Goal: Transaction & Acquisition: Purchase product/service

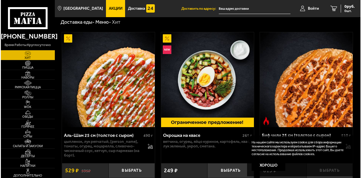
scroll to position [29, 0]
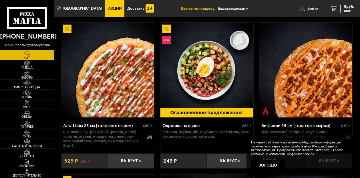
click at [65, 30] on img at bounding box center [67, 29] width 9 height 9
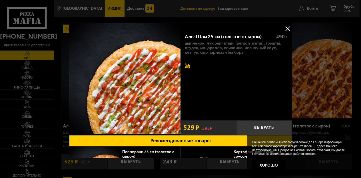
click at [188, 68] on icon at bounding box center [187, 65] width 5 height 5
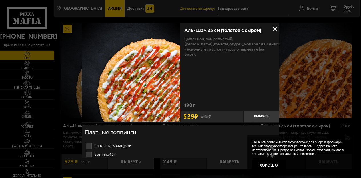
click at [275, 30] on button at bounding box center [275, 29] width 9 height 9
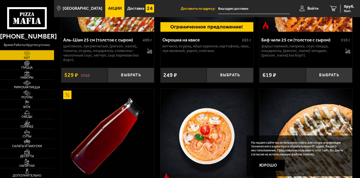
scroll to position [143, 0]
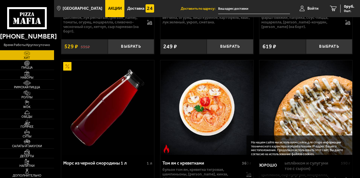
click at [266, 164] on button "Хорошо" at bounding box center [268, 165] width 34 height 11
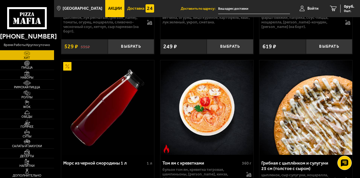
click at [146, 7] on img at bounding box center [150, 8] width 9 height 9
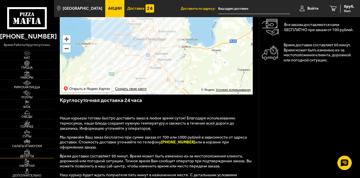
scroll to position [57, 0]
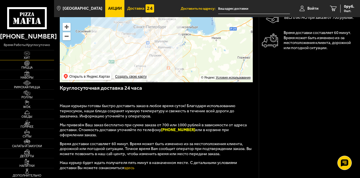
click at [36, 53] on link "Хит" at bounding box center [27, 54] width 54 height 9
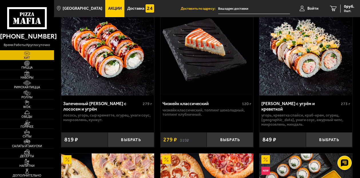
scroll to position [515, 0]
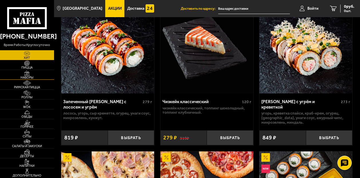
click at [37, 77] on span "Наборы" at bounding box center [27, 77] width 54 height 3
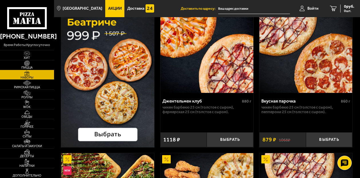
scroll to position [57, 0]
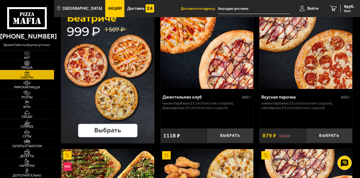
click at [134, 129] on img at bounding box center [107, 69] width 93 height 150
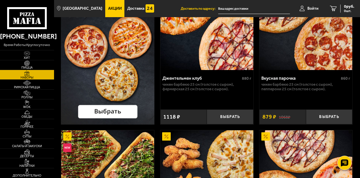
scroll to position [86, 0]
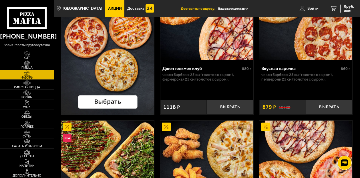
click at [106, 5] on link "Акции" at bounding box center [114, 8] width 19 height 17
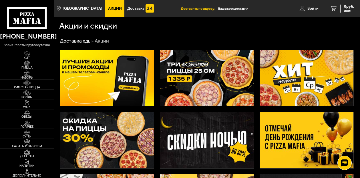
click at [236, 133] on img at bounding box center [206, 140] width 93 height 56
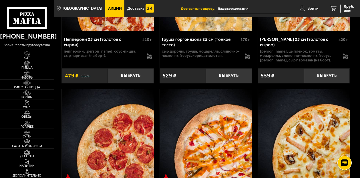
scroll to position [229, 0]
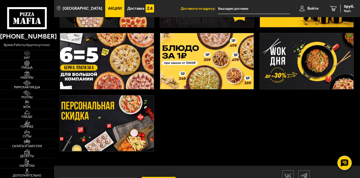
scroll to position [167, 0]
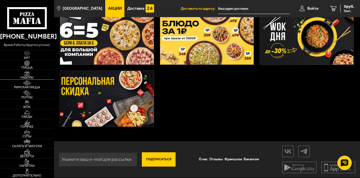
click at [27, 77] on span "Наборы" at bounding box center [27, 77] width 54 height 3
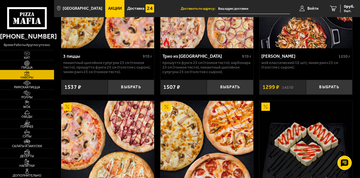
scroll to position [400, 0]
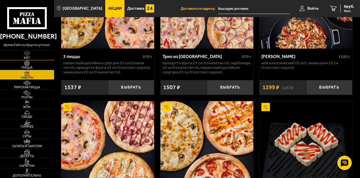
click at [41, 53] on link "Хит" at bounding box center [27, 54] width 54 height 9
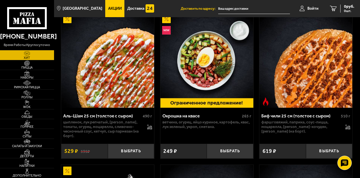
scroll to position [57, 0]
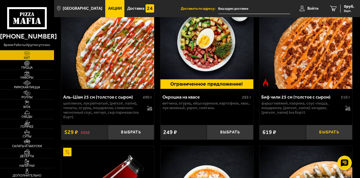
click at [331, 140] on button "Выбрать" at bounding box center [329, 132] width 46 height 15
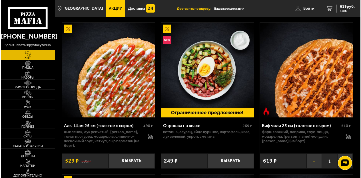
scroll to position [86, 0]
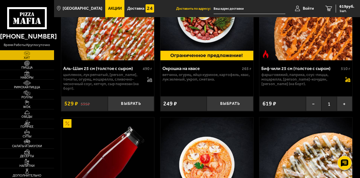
click at [346, 82] on icon at bounding box center [347, 79] width 5 height 5
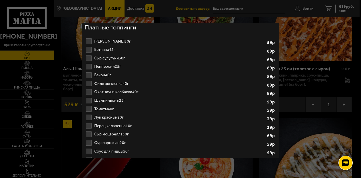
scroll to position [114, 0]
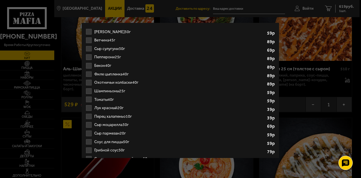
click at [91, 65] on label "Бекон 40г 1 2 3 4 5 6 7 8" at bounding box center [181, 65] width 192 height 9
click at [0, 0] on input "Бекон 40г 1 2 3 4 5 6 7 8" at bounding box center [0, 0] width 0 height 0
click at [89, 104] on label "Лук красный 20г 1 2 3 4 5 6 7" at bounding box center [181, 108] width 192 height 9
click at [0, 0] on input "Лук красный 20г 1 2 3 4 5 6 7" at bounding box center [0, 0] width 0 height 0
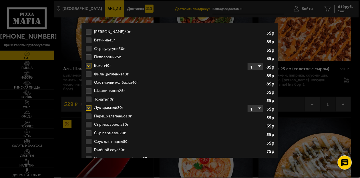
scroll to position [132, 0]
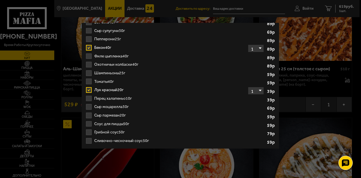
click at [301, 40] on div at bounding box center [180, 89] width 361 height 178
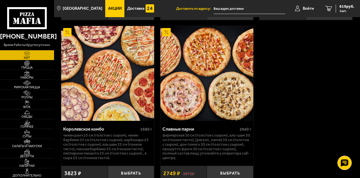
scroll to position [800, 0]
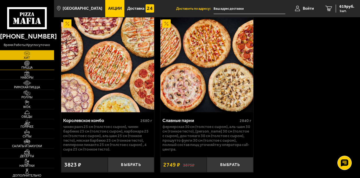
click at [35, 68] on span "Пицца" at bounding box center [27, 67] width 54 height 3
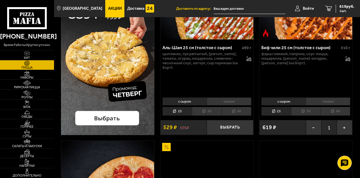
scroll to position [114, 0]
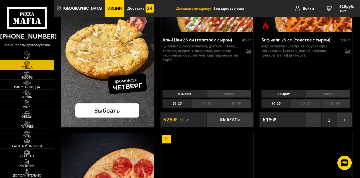
click at [303, 103] on li "30" at bounding box center [305, 103] width 29 height 9
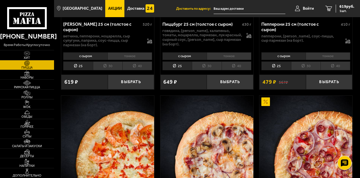
scroll to position [858, 0]
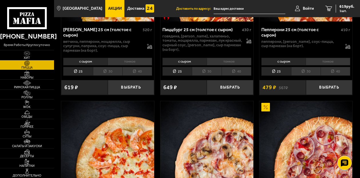
click at [296, 76] on li "30" at bounding box center [305, 71] width 29 height 9
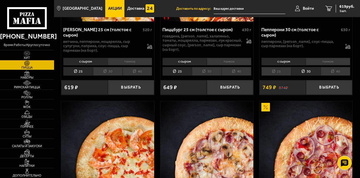
click at [337, 76] on li "40" at bounding box center [335, 71] width 30 height 9
click at [305, 76] on li "30" at bounding box center [305, 71] width 29 height 9
click at [288, 76] on li "25" at bounding box center [275, 71] width 29 height 9
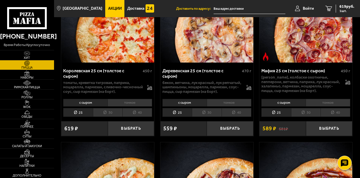
scroll to position [1001, 0]
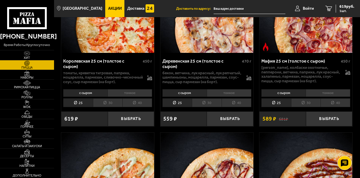
click at [310, 107] on li "30" at bounding box center [305, 102] width 29 height 9
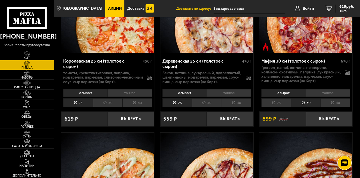
click at [279, 107] on li "25" at bounding box center [275, 102] width 29 height 9
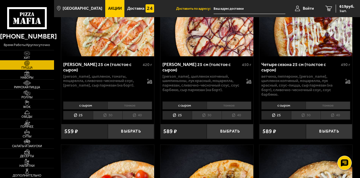
scroll to position [1201, 0]
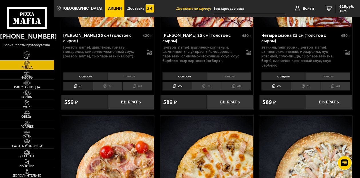
click at [111, 91] on li "30" at bounding box center [107, 86] width 29 height 9
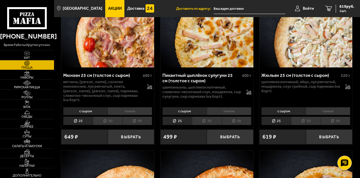
scroll to position [1344, 0]
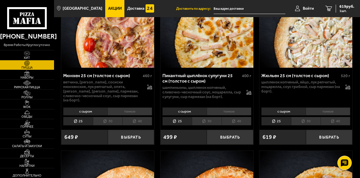
click at [300, 126] on li "30" at bounding box center [305, 121] width 29 height 9
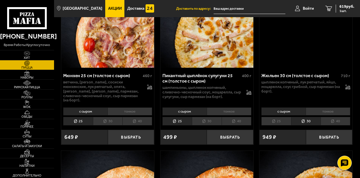
click at [283, 126] on li "25" at bounding box center [275, 121] width 29 height 9
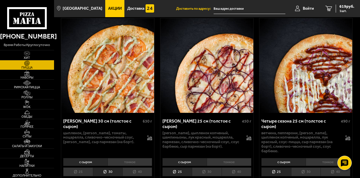
scroll to position [1172, 0]
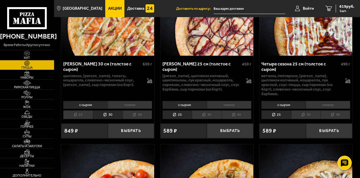
click at [307, 119] on li "30" at bounding box center [305, 114] width 29 height 9
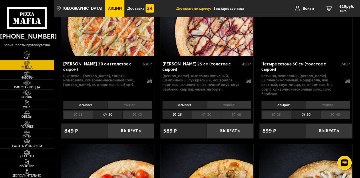
click at [288, 119] on li "25" at bounding box center [275, 114] width 29 height 9
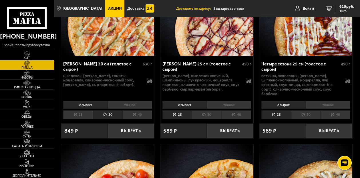
click at [307, 119] on li "30" at bounding box center [305, 114] width 29 height 9
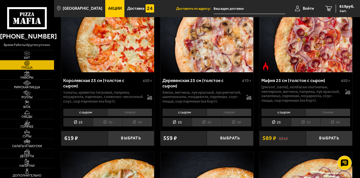
scroll to position [972, 0]
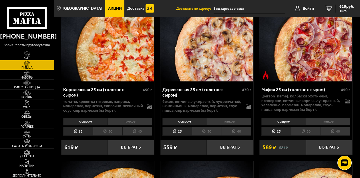
click at [107, 136] on li "30" at bounding box center [107, 131] width 29 height 9
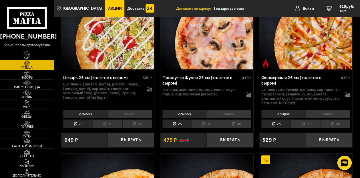
scroll to position [629, 0]
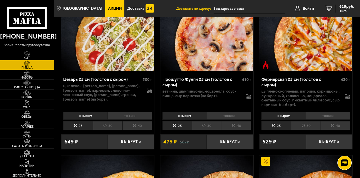
click at [203, 130] on li "30" at bounding box center [206, 125] width 29 height 9
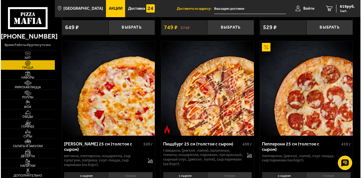
scroll to position [800, 0]
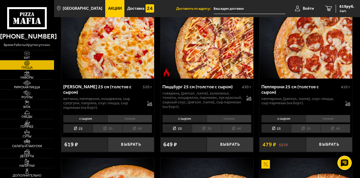
click at [131, 79] on img at bounding box center [107, 31] width 93 height 95
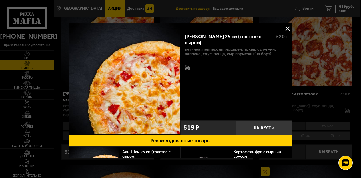
click at [288, 30] on button at bounding box center [288, 28] width 9 height 9
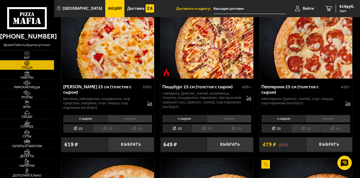
click at [113, 133] on li "30" at bounding box center [107, 128] width 29 height 9
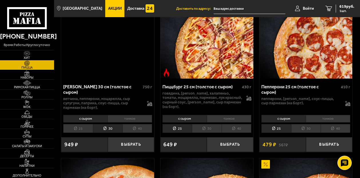
click at [84, 133] on li "25" at bounding box center [77, 128] width 29 height 9
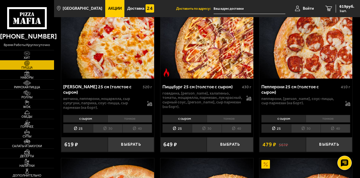
click at [104, 123] on li "с сыром" at bounding box center [85, 119] width 44 height 8
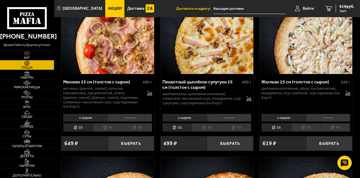
scroll to position [1372, 0]
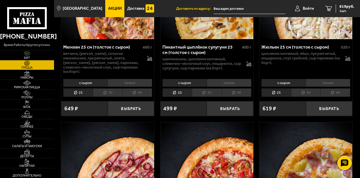
click at [117, 97] on li "30" at bounding box center [107, 92] width 29 height 9
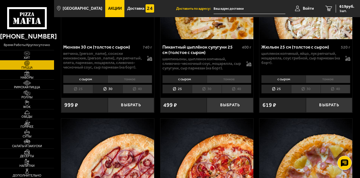
click at [87, 93] on li "25" at bounding box center [77, 89] width 29 height 9
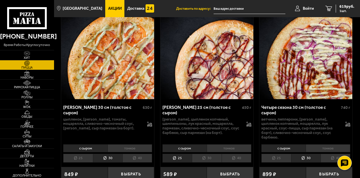
scroll to position [1172, 0]
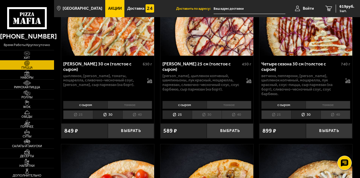
click at [268, 119] on li "25" at bounding box center [275, 114] width 29 height 9
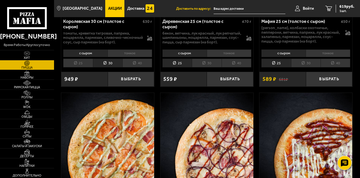
scroll to position [1029, 0]
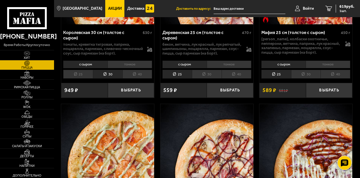
click at [306, 79] on li "30" at bounding box center [305, 74] width 29 height 9
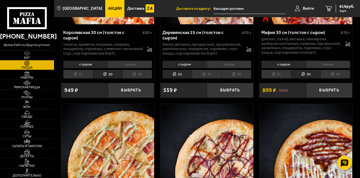
click at [281, 79] on li "25" at bounding box center [275, 74] width 29 height 9
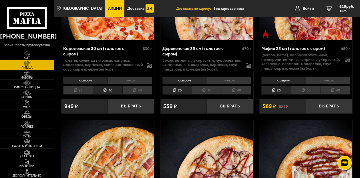
scroll to position [1001, 0]
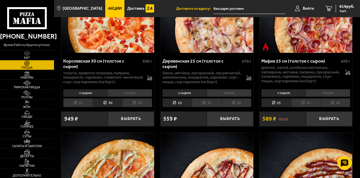
click at [295, 107] on li "30" at bounding box center [305, 102] width 29 height 9
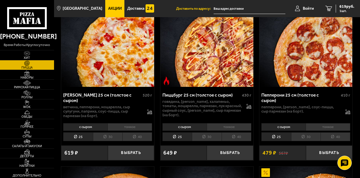
scroll to position [800, 0]
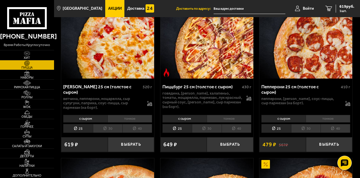
click at [105, 133] on li "30" at bounding box center [107, 128] width 29 height 9
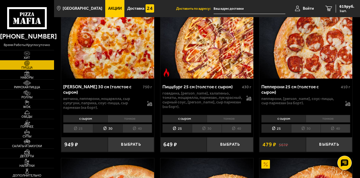
click at [85, 133] on li "25" at bounding box center [77, 128] width 29 height 9
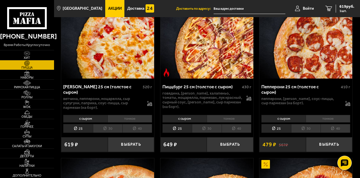
click at [206, 133] on li "30" at bounding box center [206, 128] width 29 height 9
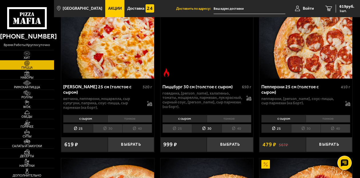
click at [178, 133] on li "25" at bounding box center [176, 128] width 29 height 9
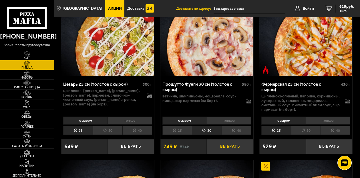
scroll to position [629, 0]
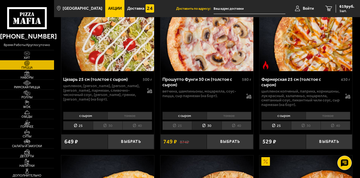
click at [300, 130] on li "30" at bounding box center [305, 125] width 29 height 9
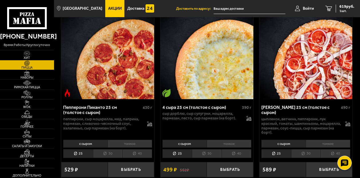
scroll to position [257, 0]
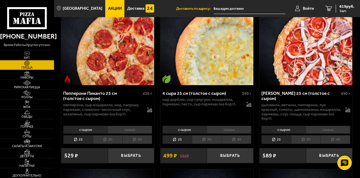
click at [306, 138] on li "30" at bounding box center [305, 139] width 29 height 9
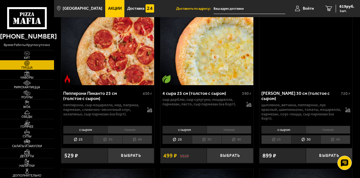
click at [284, 138] on li "25" at bounding box center [275, 139] width 29 height 9
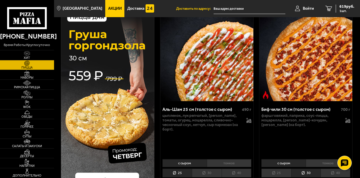
scroll to position [86, 0]
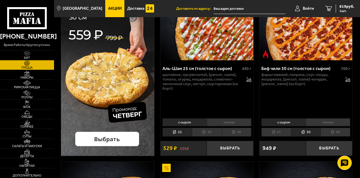
click at [208, 136] on li "30" at bounding box center [206, 132] width 29 height 9
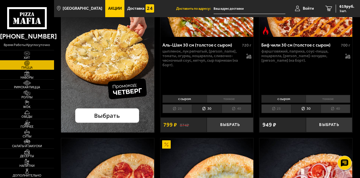
scroll to position [114, 0]
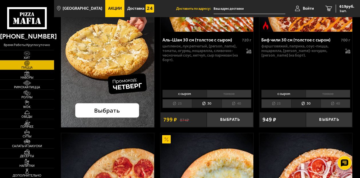
click at [224, 93] on li "тонкое" at bounding box center [229, 94] width 45 height 8
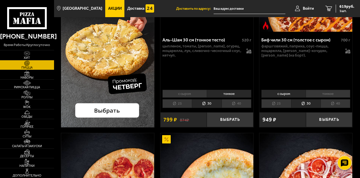
click at [197, 96] on li "с сыром" at bounding box center [184, 94] width 44 height 8
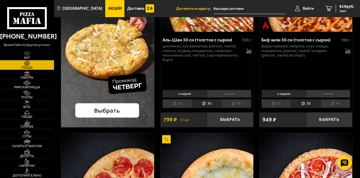
click at [191, 102] on li "25" at bounding box center [176, 103] width 29 height 9
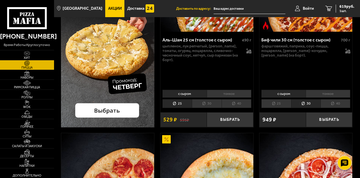
click at [220, 95] on li "тонкое" at bounding box center [229, 94] width 45 height 8
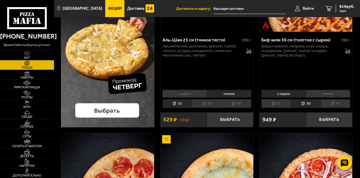
click at [198, 95] on li "с сыром" at bounding box center [184, 94] width 44 height 8
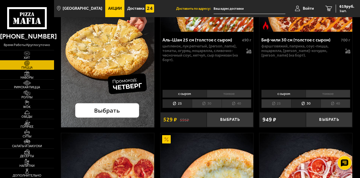
click at [207, 103] on li "30" at bounding box center [206, 103] width 29 height 9
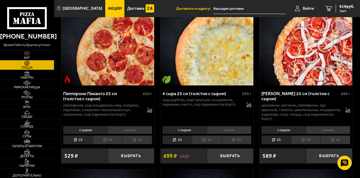
scroll to position [257, 0]
click at [297, 139] on li "30" at bounding box center [305, 139] width 29 height 9
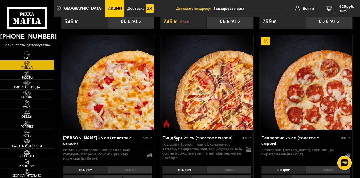
scroll to position [800, 0]
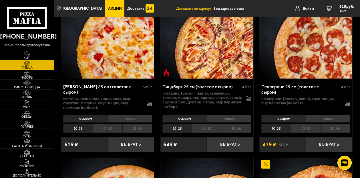
click at [307, 133] on li "30" at bounding box center [305, 128] width 29 height 9
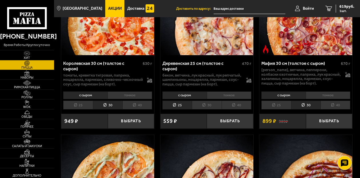
scroll to position [1001, 0]
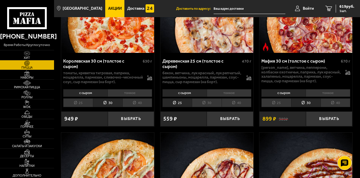
click at [85, 107] on li "25" at bounding box center [77, 102] width 29 height 9
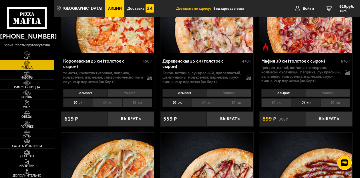
click at [211, 107] on li "30" at bounding box center [206, 102] width 29 height 9
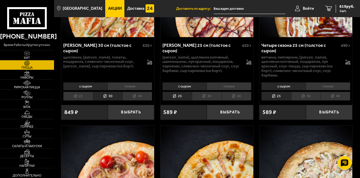
scroll to position [1201, 0]
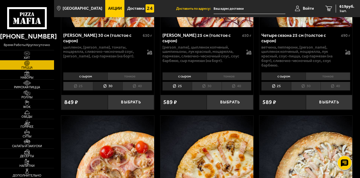
click at [306, 91] on li "30" at bounding box center [305, 86] width 29 height 9
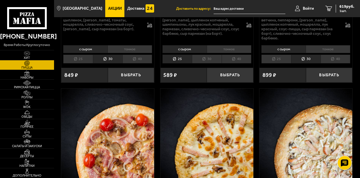
scroll to position [1229, 0]
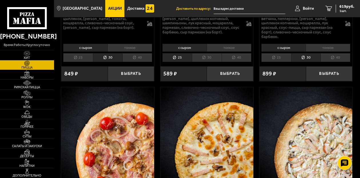
click at [200, 62] on li "30" at bounding box center [206, 57] width 29 height 9
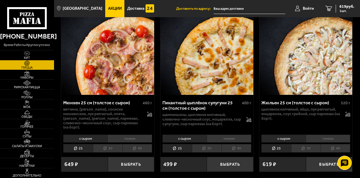
scroll to position [1372, 0]
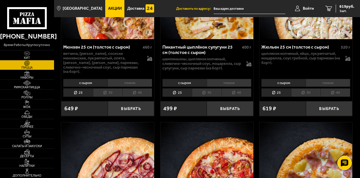
click at [201, 97] on li "30" at bounding box center [206, 92] width 29 height 9
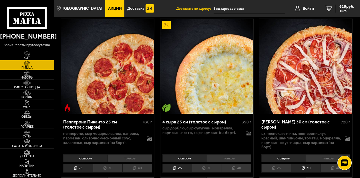
scroll to position [286, 0]
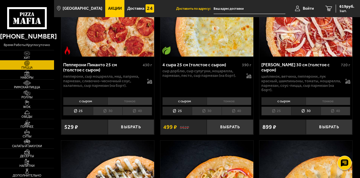
click at [143, 109] on li "40" at bounding box center [137, 111] width 30 height 9
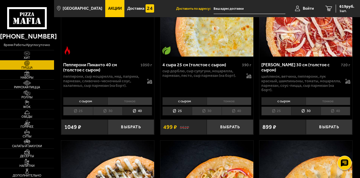
click at [89, 112] on li "25" at bounding box center [77, 111] width 29 height 9
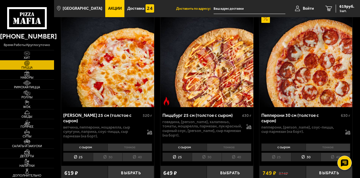
scroll to position [800, 0]
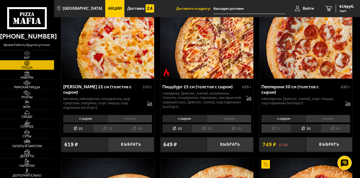
click at [329, 133] on li "40" at bounding box center [335, 128] width 30 height 9
click at [277, 133] on li "25" at bounding box center [275, 128] width 29 height 9
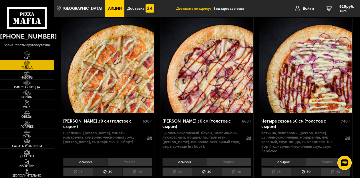
scroll to position [1172, 0]
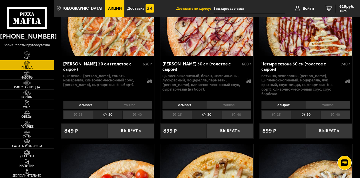
click at [268, 119] on li "25" at bounding box center [275, 114] width 29 height 9
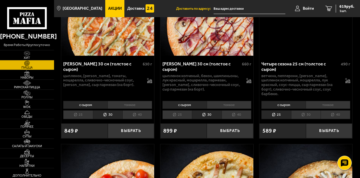
click at [304, 119] on li "30" at bounding box center [305, 114] width 29 height 9
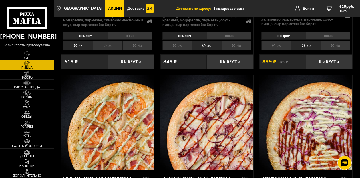
scroll to position [1115, 0]
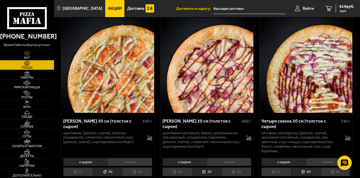
click at [43, 64] on link "Пицца" at bounding box center [27, 64] width 54 height 9
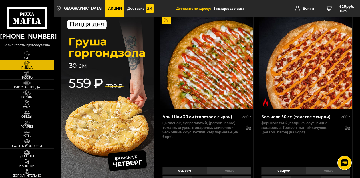
scroll to position [86, 0]
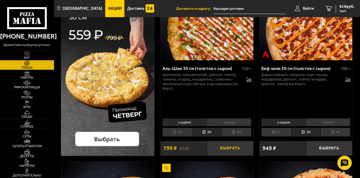
click at [228, 146] on button "Выбрать" at bounding box center [230, 148] width 46 height 15
click at [346, 11] on span "2 шт." at bounding box center [345, 10] width 17 height 3
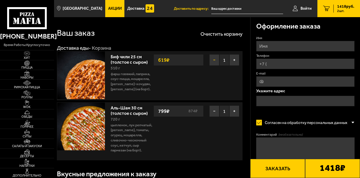
click at [213, 57] on button "−" at bounding box center [214, 59] width 10 height 11
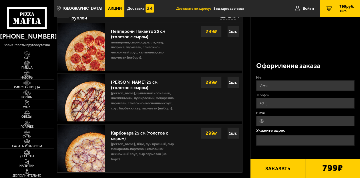
scroll to position [143, 0]
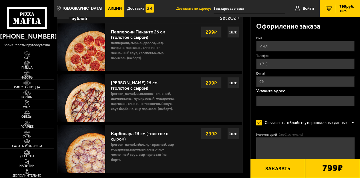
click at [225, 20] on span "Скрыть" at bounding box center [227, 17] width 15 height 5
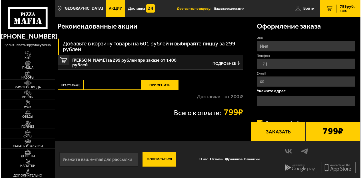
scroll to position [107, 0]
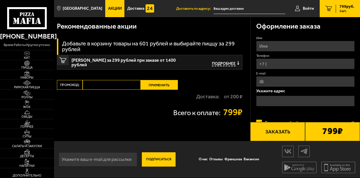
click at [282, 46] on input "Имя" at bounding box center [305, 46] width 98 height 11
type input "[PERSON_NAME]"
click at [277, 63] on input "Телефон" at bounding box center [305, 64] width 98 height 11
type input "[PHONE_NUMBER]"
click at [271, 79] on input "E-mail" at bounding box center [305, 81] width 98 height 11
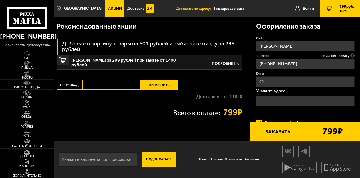
type input "[EMAIL_ADDRESS][DOMAIN_NAME]"
click at [290, 101] on input "text" at bounding box center [305, 101] width 98 height 11
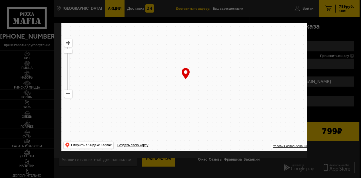
scroll to position [48, 0]
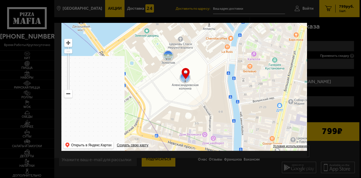
drag, startPoint x: 236, startPoint y: 88, endPoint x: 139, endPoint y: 65, distance: 99.4
click at [156, 69] on ymaps at bounding box center [185, 79] width 249 height 143
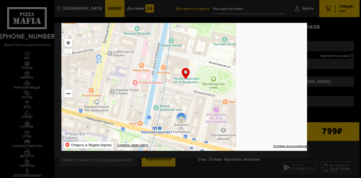
drag, startPoint x: 235, startPoint y: 98, endPoint x: 67, endPoint y: 69, distance: 170.3
click at [124, 86] on ymaps at bounding box center [185, 79] width 249 height 143
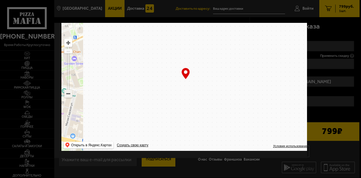
click at [68, 90] on ymaps at bounding box center [68, 93] width 7 height 7
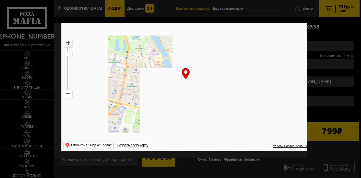
click at [69, 90] on ymaps at bounding box center [68, 93] width 7 height 7
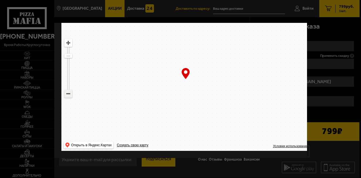
click at [69, 90] on ymaps at bounding box center [68, 93] width 7 height 7
drag, startPoint x: 242, startPoint y: 96, endPoint x: 192, endPoint y: 93, distance: 49.5
click at [194, 95] on ymaps at bounding box center [185, 79] width 249 height 143
click at [189, 93] on ymaps at bounding box center [185, 79] width 249 height 143
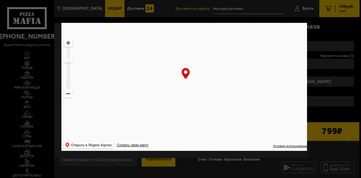
drag, startPoint x: 253, startPoint y: 91, endPoint x: 237, endPoint y: 91, distance: 15.7
click at [244, 91] on ymaps at bounding box center [185, 79] width 249 height 143
drag, startPoint x: 210, startPoint y: 92, endPoint x: 220, endPoint y: 92, distance: 9.7
click at [209, 92] on ymaps at bounding box center [185, 79] width 249 height 143
drag, startPoint x: 239, startPoint y: 88, endPoint x: 210, endPoint y: 88, distance: 29.7
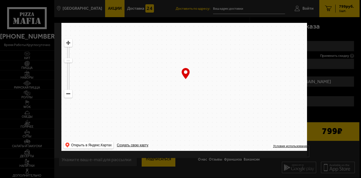
click at [210, 88] on ymaps at bounding box center [185, 79] width 249 height 143
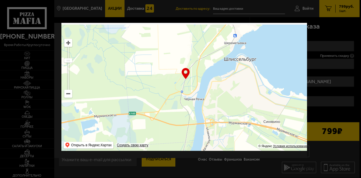
drag, startPoint x: 162, startPoint y: 103, endPoint x: 253, endPoint y: 66, distance: 98.7
click at [235, 76] on ymaps at bounding box center [185, 79] width 249 height 143
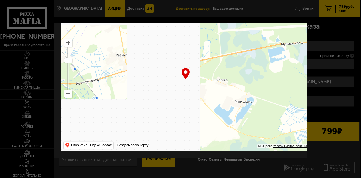
drag, startPoint x: 176, startPoint y: 78, endPoint x: 230, endPoint y: 79, distance: 54.6
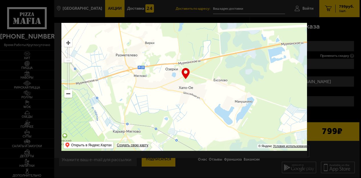
click at [222, 79] on ymaps at bounding box center [185, 79] width 249 height 143
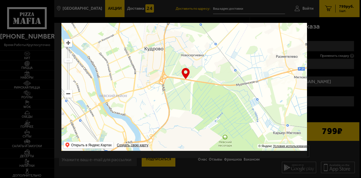
type input "[STREET_ADDRESS]"
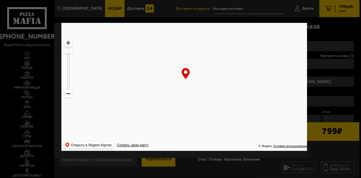
drag, startPoint x: 174, startPoint y: 88, endPoint x: 206, endPoint y: 91, distance: 32.5
click at [206, 91] on ymaps at bounding box center [185, 79] width 249 height 143
drag, startPoint x: 186, startPoint y: 98, endPoint x: 257, endPoint y: 91, distance: 71.2
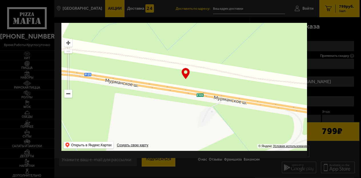
click at [253, 92] on ymaps at bounding box center [185, 79] width 249 height 143
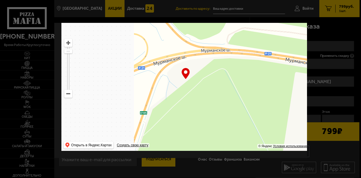
click at [70, 91] on ymaps at bounding box center [68, 93] width 7 height 7
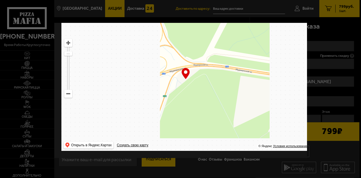
click at [70, 91] on ymaps at bounding box center [68, 93] width 7 height 7
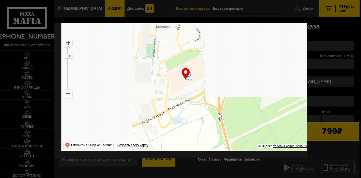
drag, startPoint x: 206, startPoint y: 112, endPoint x: 220, endPoint y: 117, distance: 15.6
click at [220, 117] on ymaps at bounding box center [185, 79] width 249 height 143
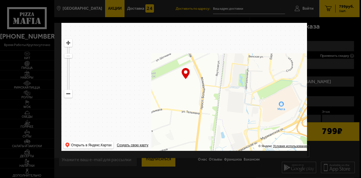
drag, startPoint x: 207, startPoint y: 126, endPoint x: 208, endPoint y: 137, distance: 11.0
click at [208, 135] on ymaps at bounding box center [185, 79] width 249 height 143
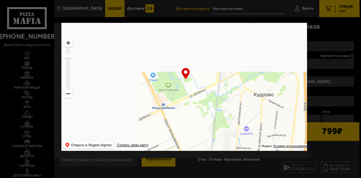
drag, startPoint x: 209, startPoint y: 100, endPoint x: 174, endPoint y: 109, distance: 35.9
click at [174, 109] on ymaps at bounding box center [185, 79] width 249 height 143
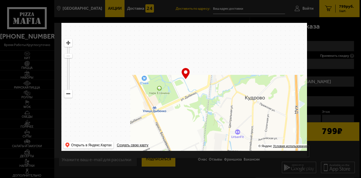
type input "[STREET_ADDRESS]"
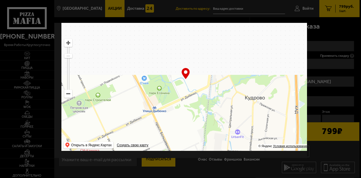
type input "[STREET_ADDRESS]"
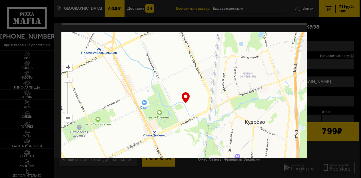
click at [70, 69] on ymaps at bounding box center [68, 66] width 7 height 7
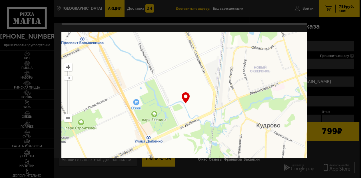
click at [70, 69] on ymaps at bounding box center [68, 66] width 7 height 7
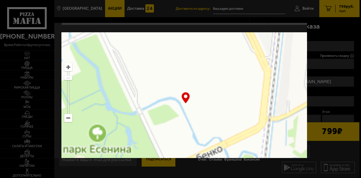
click at [70, 69] on ymaps at bounding box center [68, 66] width 7 height 7
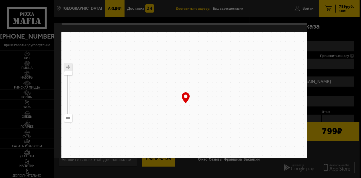
click at [72, 118] on ymaps at bounding box center [68, 118] width 8 height 8
click at [67, 117] on ymaps at bounding box center [68, 117] width 7 height 7
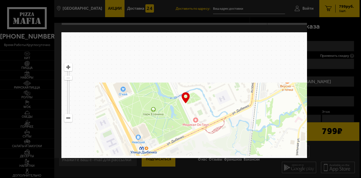
drag, startPoint x: 192, startPoint y: 116, endPoint x: 232, endPoint y: 91, distance: 46.7
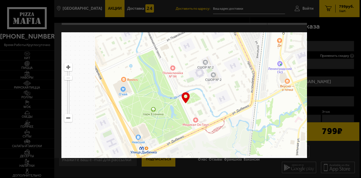
click at [231, 91] on ymaps at bounding box center [185, 103] width 249 height 143
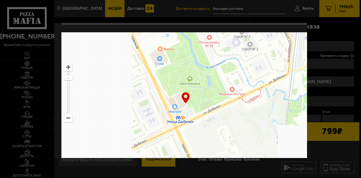
drag, startPoint x: 225, startPoint y: 107, endPoint x: 182, endPoint y: 116, distance: 44.1
click at [182, 116] on ymaps at bounding box center [185, 103] width 249 height 143
type input "[STREET_ADDRESS]"
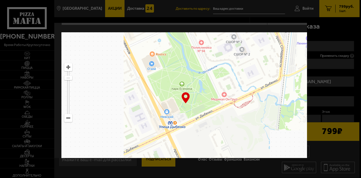
drag, startPoint x: 205, startPoint y: 102, endPoint x: 191, endPoint y: 111, distance: 16.3
click at [193, 110] on ymaps at bounding box center [185, 103] width 249 height 143
type input "[STREET_ADDRESS]"
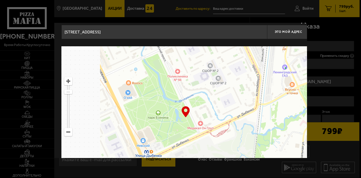
scroll to position [0, 0]
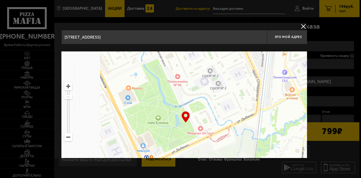
click at [68, 87] on ymaps at bounding box center [68, 86] width 7 height 7
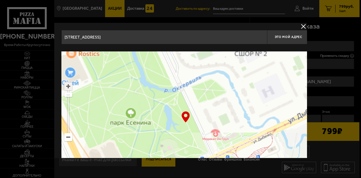
click at [68, 87] on ymaps at bounding box center [68, 86] width 7 height 7
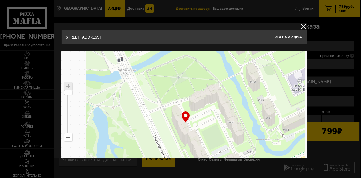
drag, startPoint x: 219, startPoint y: 105, endPoint x: 169, endPoint y: 125, distance: 53.9
click at [169, 125] on ymaps at bounding box center [185, 122] width 249 height 143
type input "[STREET_ADDRESS]"
click at [288, 39] on span "Это мой адрес" at bounding box center [288, 37] width 27 height 4
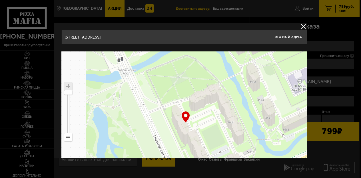
type input "[STREET_ADDRESS]"
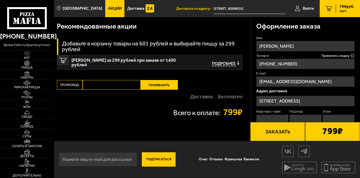
click at [334, 101] on input "[STREET_ADDRESS]" at bounding box center [305, 101] width 98 height 11
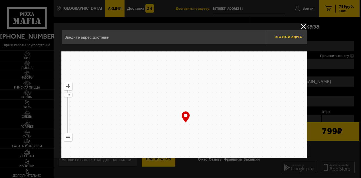
type input "[STREET_ADDRESS]"
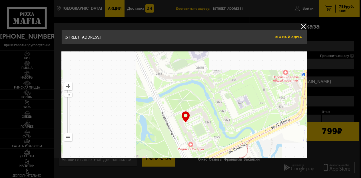
click at [298, 39] on button "Это мой адрес" at bounding box center [288, 37] width 43 height 14
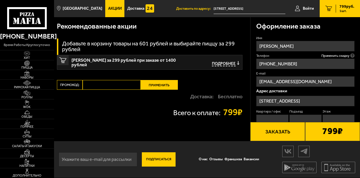
click at [284, 117] on input "Квартира / офис" at bounding box center [272, 120] width 32 height 11
drag, startPoint x: 358, startPoint y: 47, endPoint x: 360, endPoint y: 60, distance: 12.6
click at [360, 59] on div "Оформление заказа Имя [PERSON_NAME] Телефон Применить скидку Вы будете зарегист…" at bounding box center [305, 137] width 110 height 241
click at [276, 118] on input "Квартира / офис" at bounding box center [272, 120] width 32 height 11
type input "110"
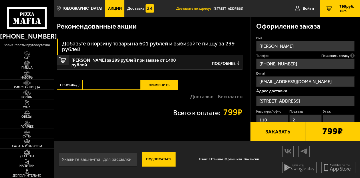
type input "2"
type input "5"
click at [283, 131] on button "Заказать" at bounding box center [277, 131] width 55 height 19
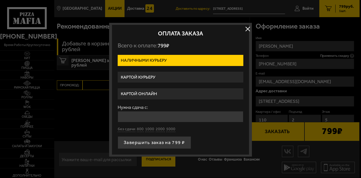
click at [179, 80] on label "Картой курьеру" at bounding box center [181, 77] width 126 height 11
click at [0, 0] on input "Картой курьеру" at bounding box center [0, 0] width 0 height 0
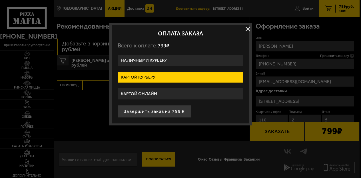
click at [178, 62] on label "Наличными курьеру" at bounding box center [181, 60] width 126 height 11
click at [0, 0] on input "Наличными курьеру" at bounding box center [0, 0] width 0 height 0
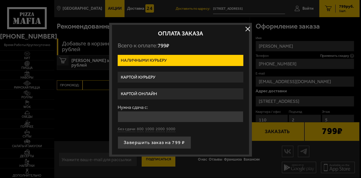
click at [167, 77] on label "Картой курьеру" at bounding box center [181, 77] width 126 height 11
click at [0, 0] on input "Картой курьеру" at bounding box center [0, 0] width 0 height 0
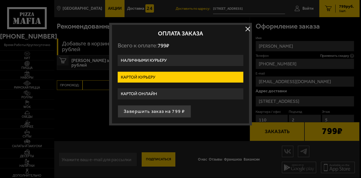
click at [181, 109] on button "Завершить заказ на 799 ₽" at bounding box center [154, 111] width 73 height 13
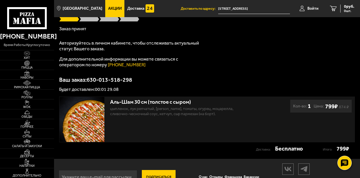
scroll to position [65, 0]
